Goal: Find specific page/section: Find specific page/section

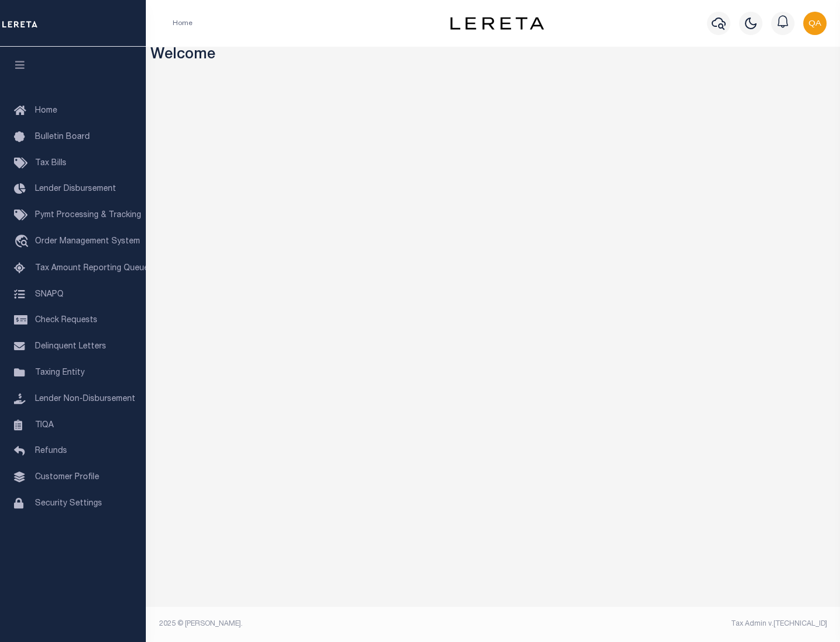
click at [73, 320] on span "Check Requests" at bounding box center [66, 320] width 62 height 8
select select "50"
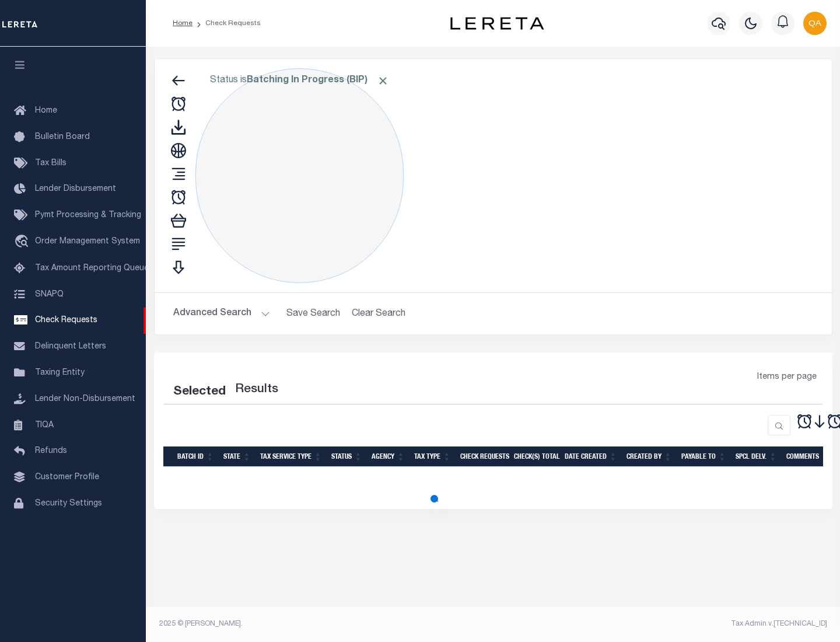
select select "50"
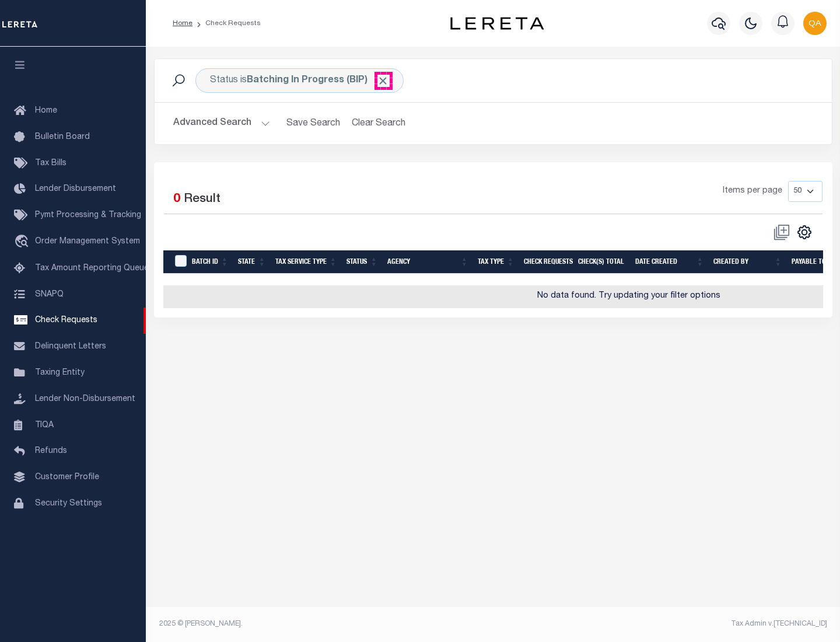
click at [383, 81] on span "Click to Remove" at bounding box center [383, 81] width 12 height 12
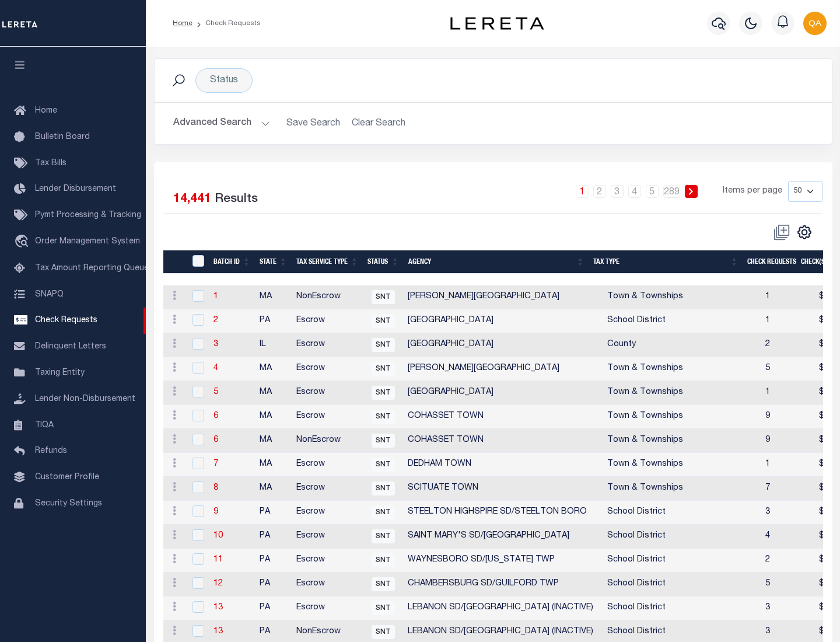
scroll to position [562, 0]
